Goal: Information Seeking & Learning: Find specific fact

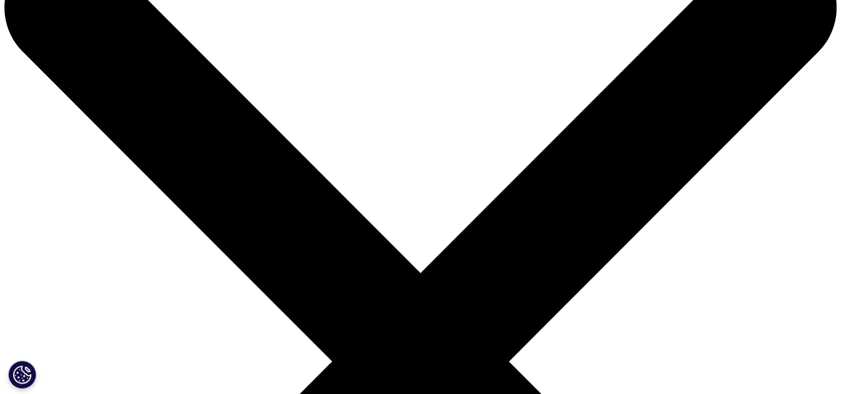
scroll to position [92, 0]
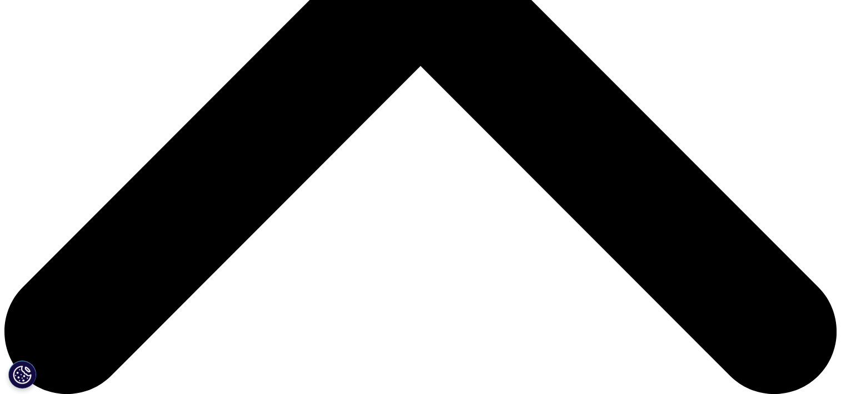
scroll to position [463, 0]
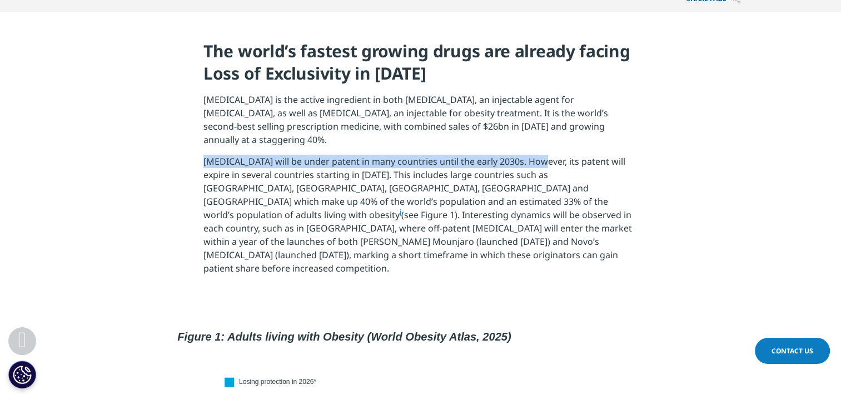
drag, startPoint x: 180, startPoint y: 146, endPoint x: 542, endPoint y: 149, distance: 362.0
click at [542, 149] on section "The world’s fastest growing drugs are already facing Loss of Exclusivity in [DA…" at bounding box center [420, 161] width 841 height 299
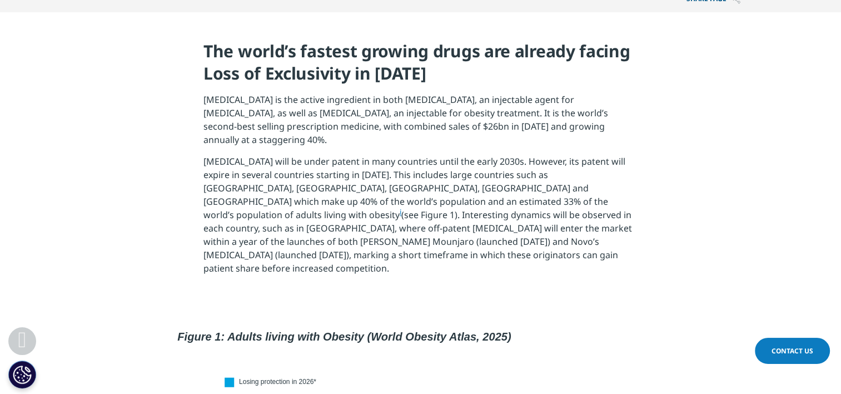
drag, startPoint x: 542, startPoint y: 149, endPoint x: 534, endPoint y: 171, distance: 23.0
click at [534, 171] on p "[MEDICAL_DATA] will be under patent in many countries until the early 2030s. Ho…" at bounding box center [420, 219] width 434 height 128
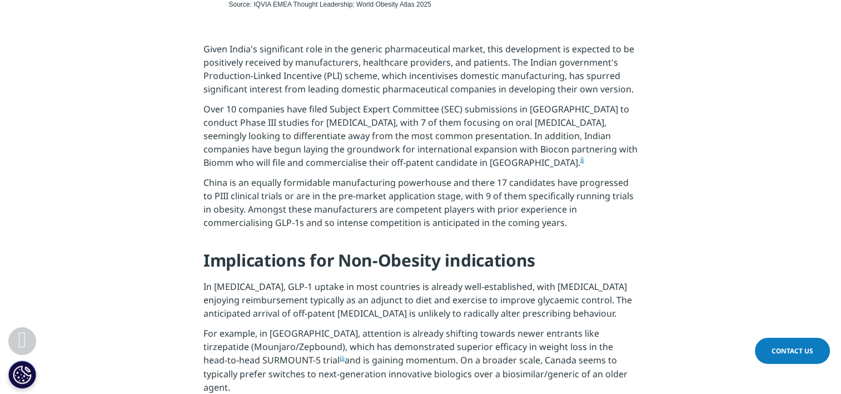
scroll to position [834, 0]
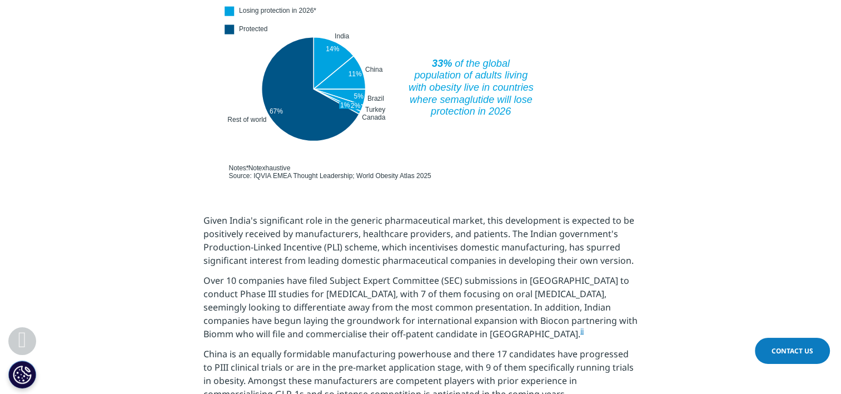
click at [284, 80] on img at bounding box center [421, 62] width 500 height 244
click at [307, 63] on img at bounding box center [421, 62] width 500 height 244
click at [357, 79] on img at bounding box center [421, 62] width 500 height 244
click at [351, 38] on img at bounding box center [421, 62] width 500 height 244
click at [332, 31] on img at bounding box center [421, 62] width 500 height 244
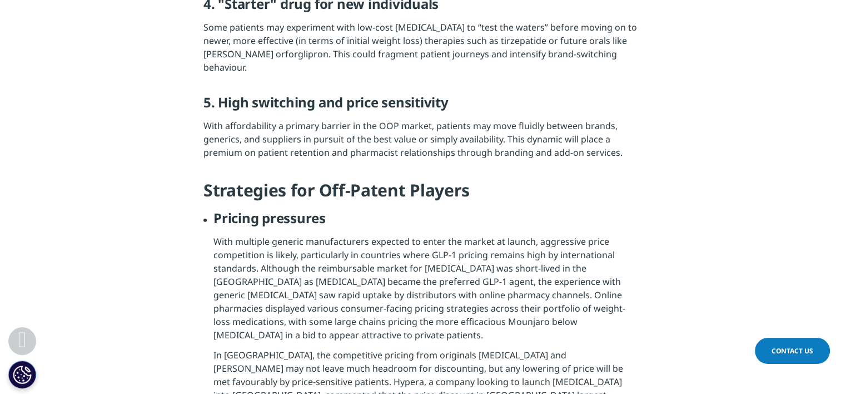
scroll to position [2687, 0]
